Goal: Register for event/course

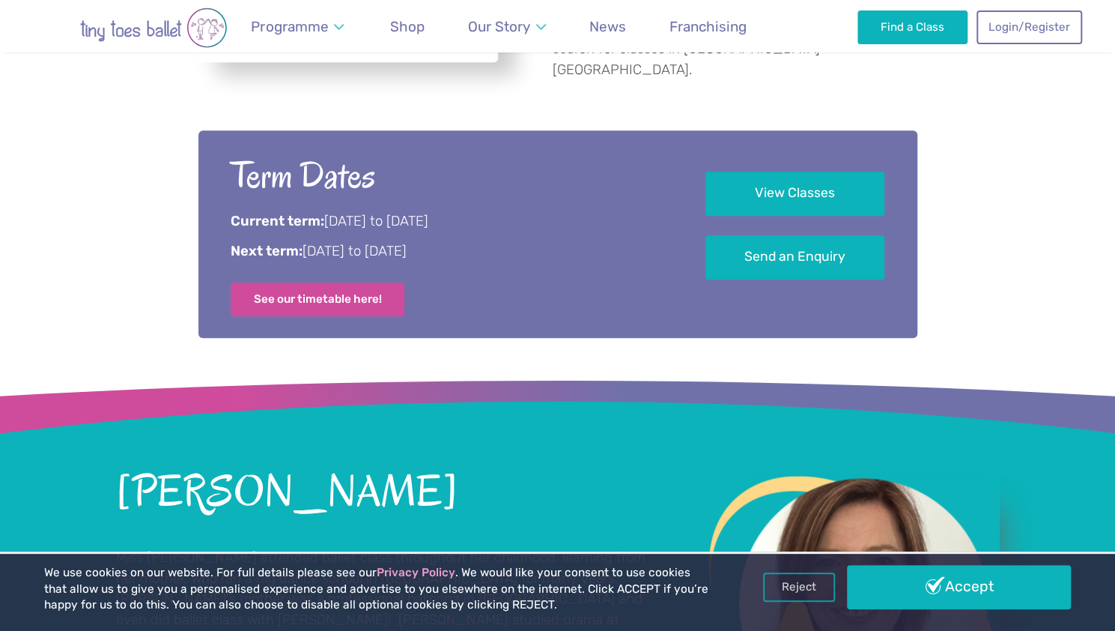
scroll to position [836, 0]
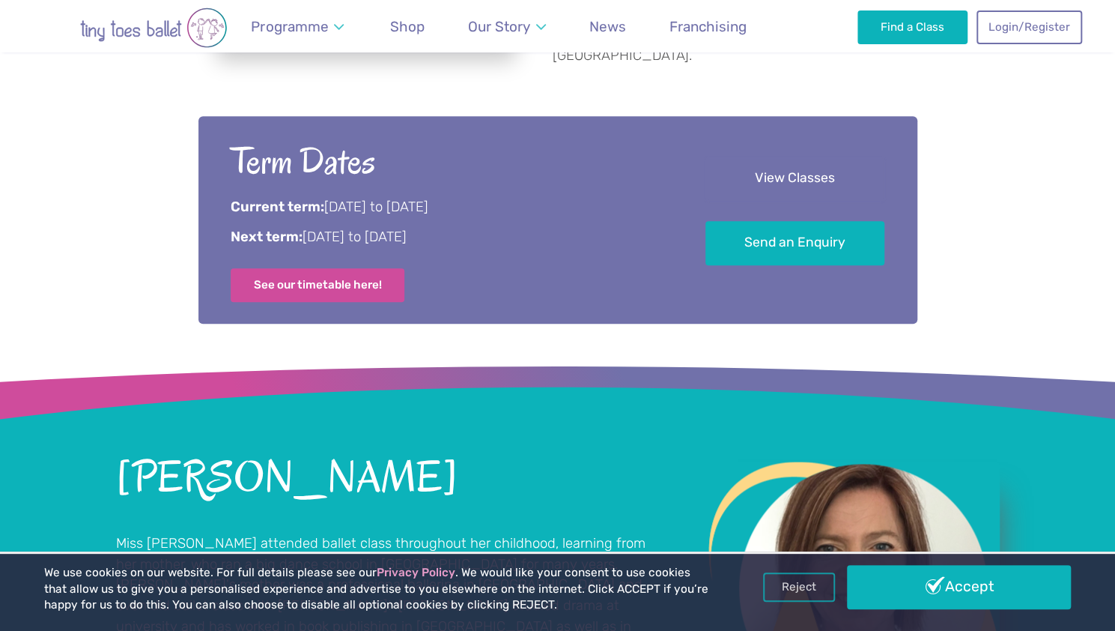
click at [814, 164] on link "View Classes" at bounding box center [795, 179] width 179 height 44
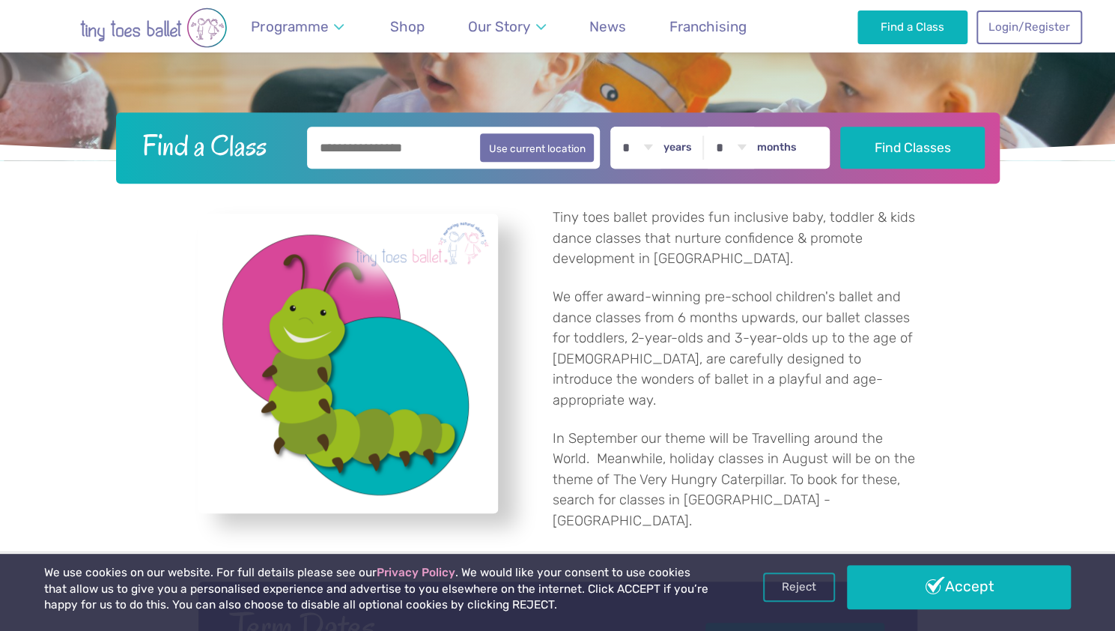
scroll to position [179, 0]
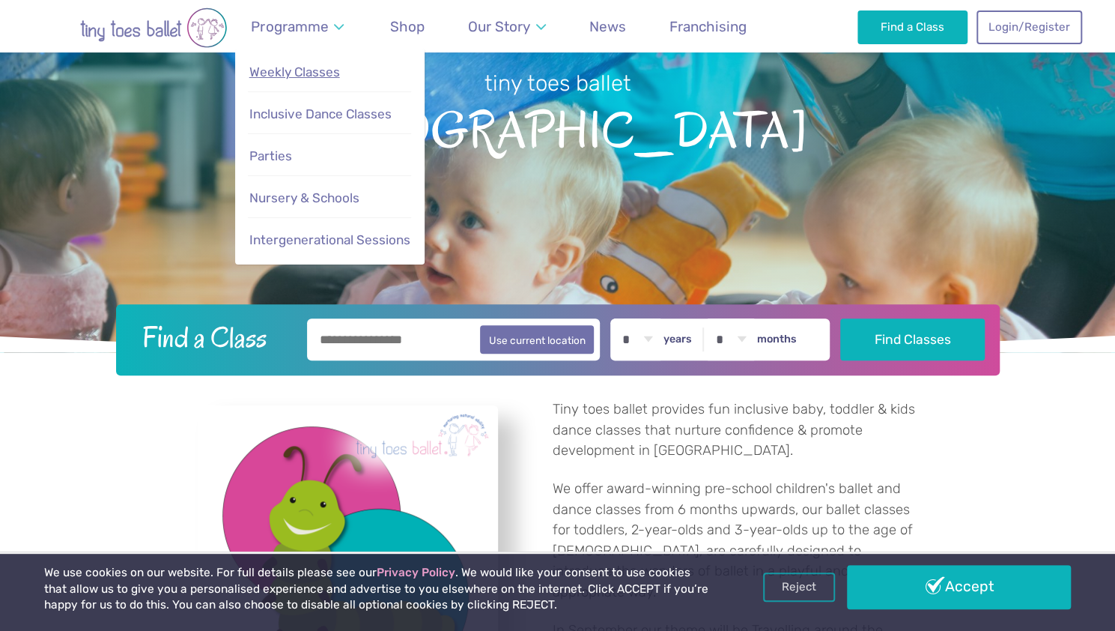
click at [306, 76] on span "Weekly Classes" at bounding box center [294, 71] width 91 height 15
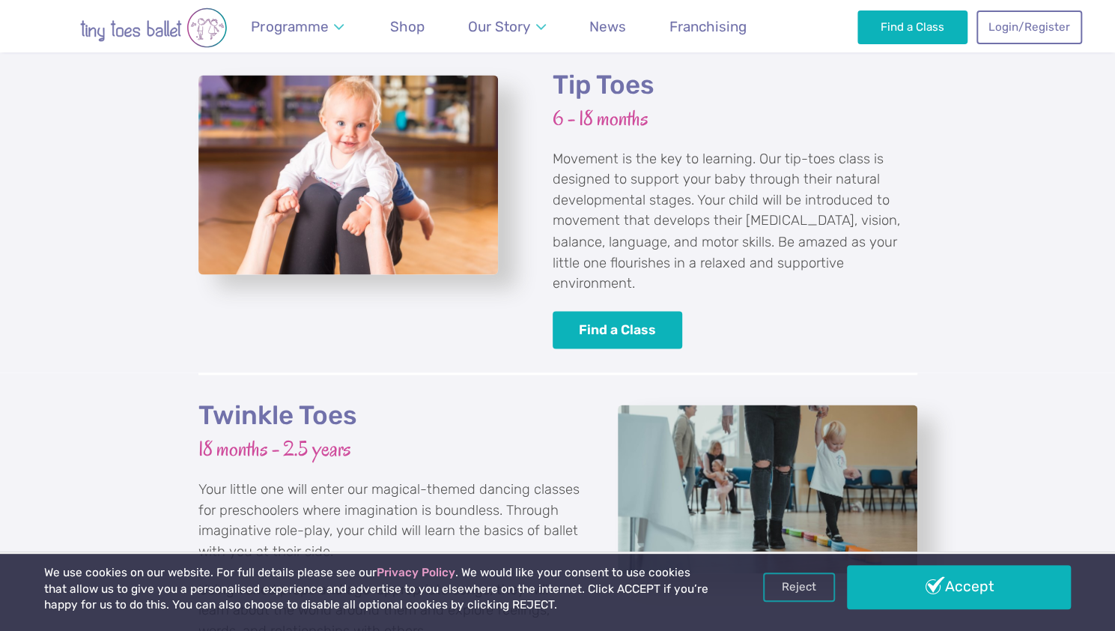
scroll to position [1389, 0]
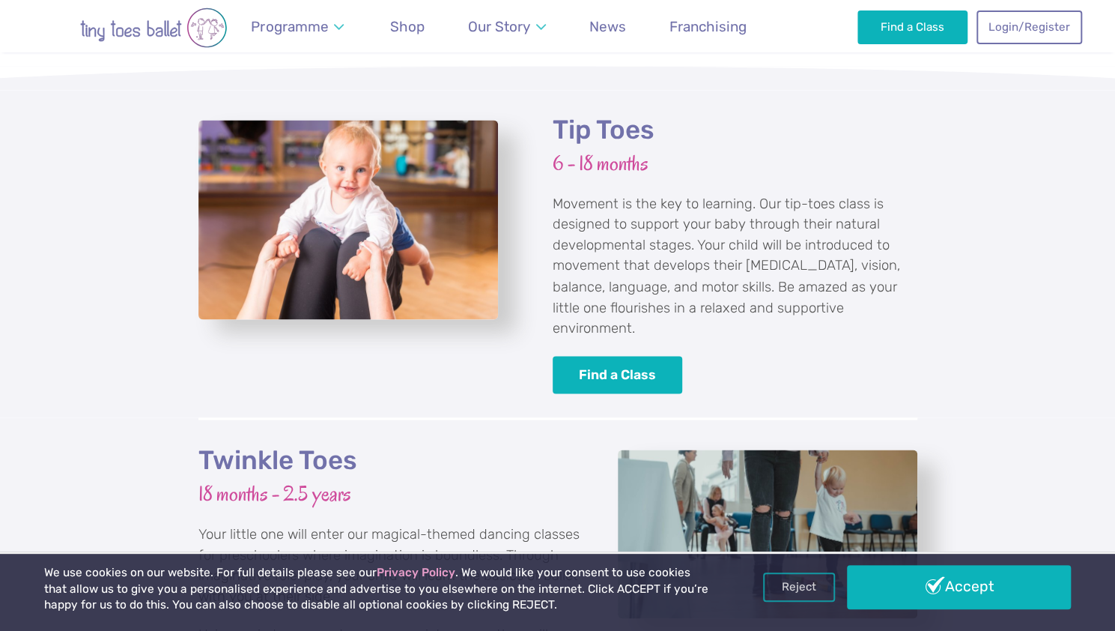
drag, startPoint x: 1120, startPoint y: 71, endPoint x: 1109, endPoint y: 239, distance: 168.2
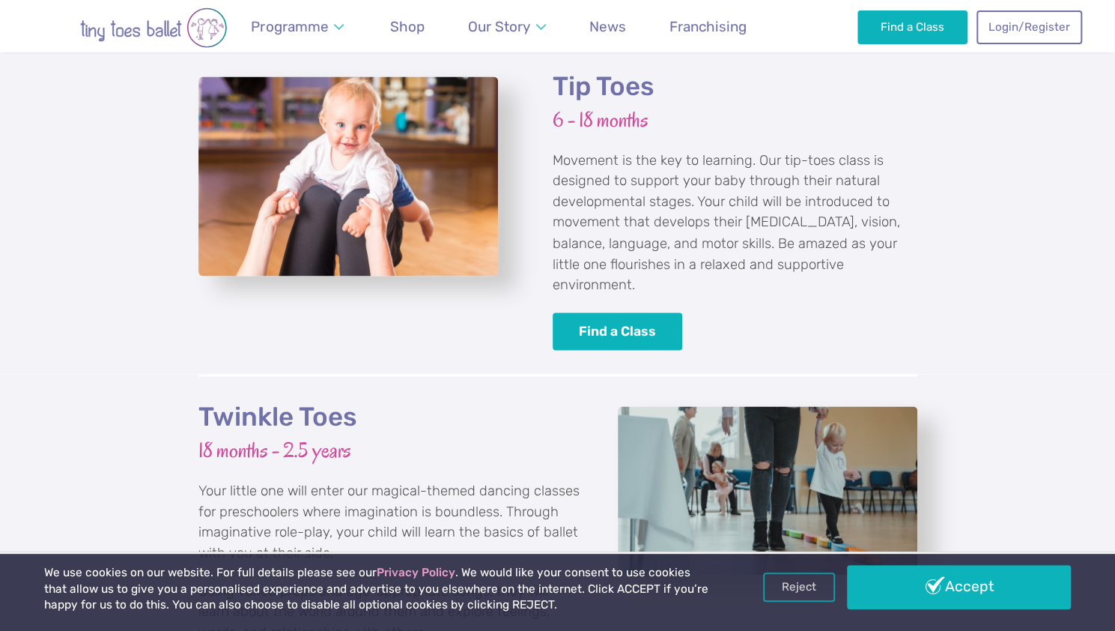
scroll to position [1436, 0]
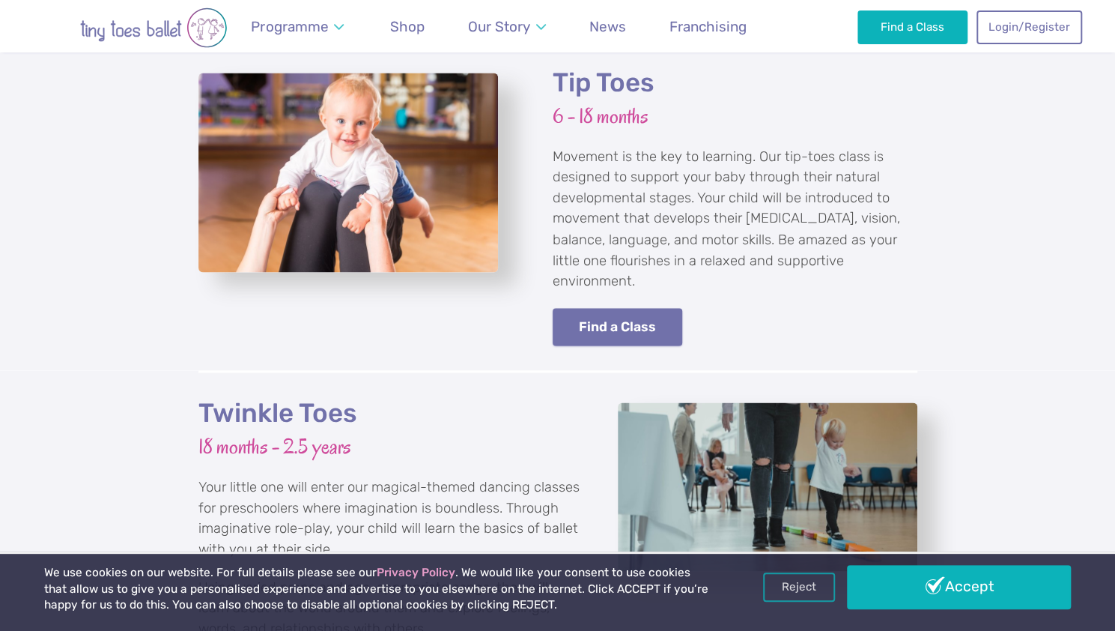
click at [601, 320] on link "Find a Class" at bounding box center [618, 327] width 130 height 38
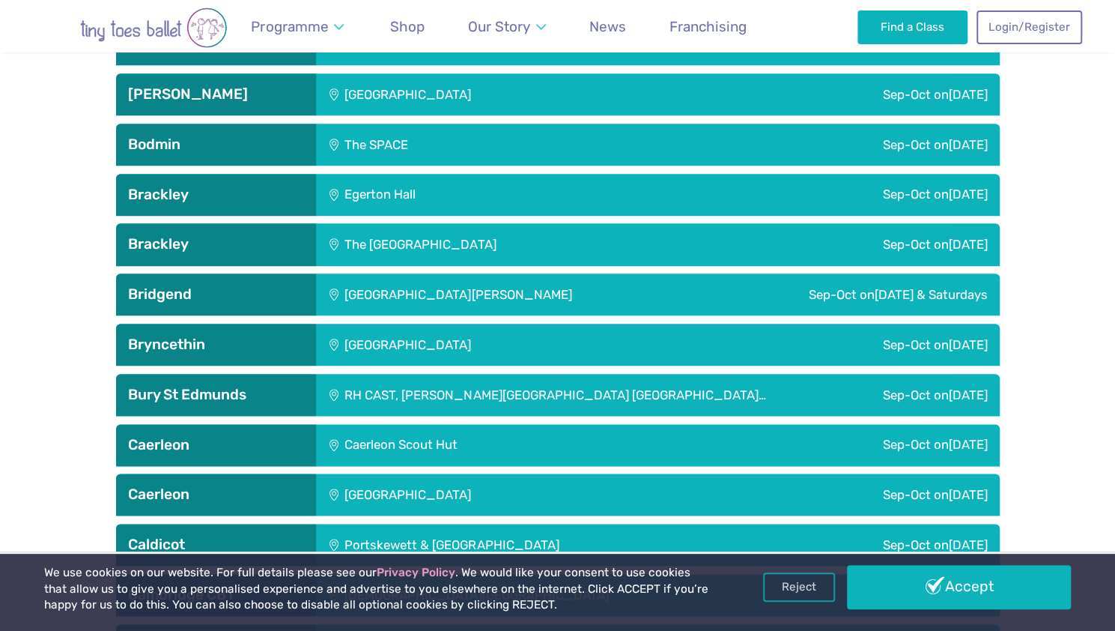
scroll to position [1501, 0]
